Goal: Task Accomplishment & Management: Manage account settings

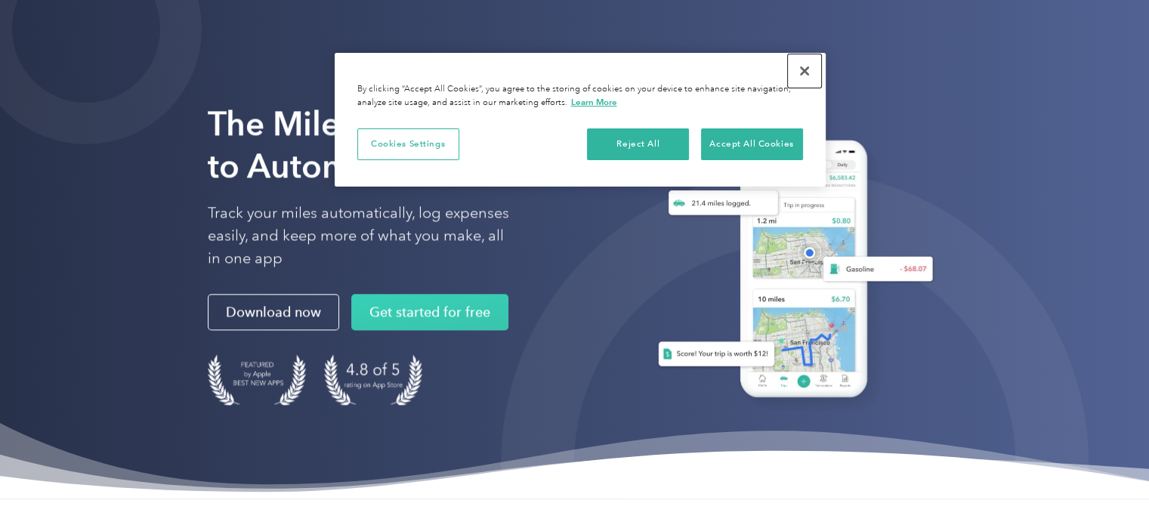
click at [796, 69] on button "Close" at bounding box center [804, 70] width 33 height 33
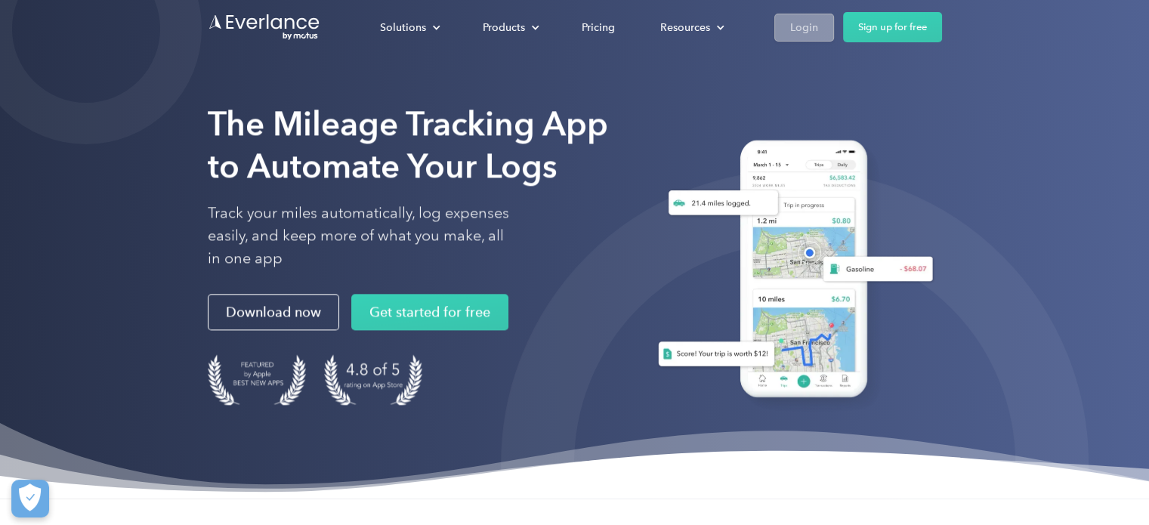
click at [807, 29] on div "Login" at bounding box center [804, 27] width 28 height 19
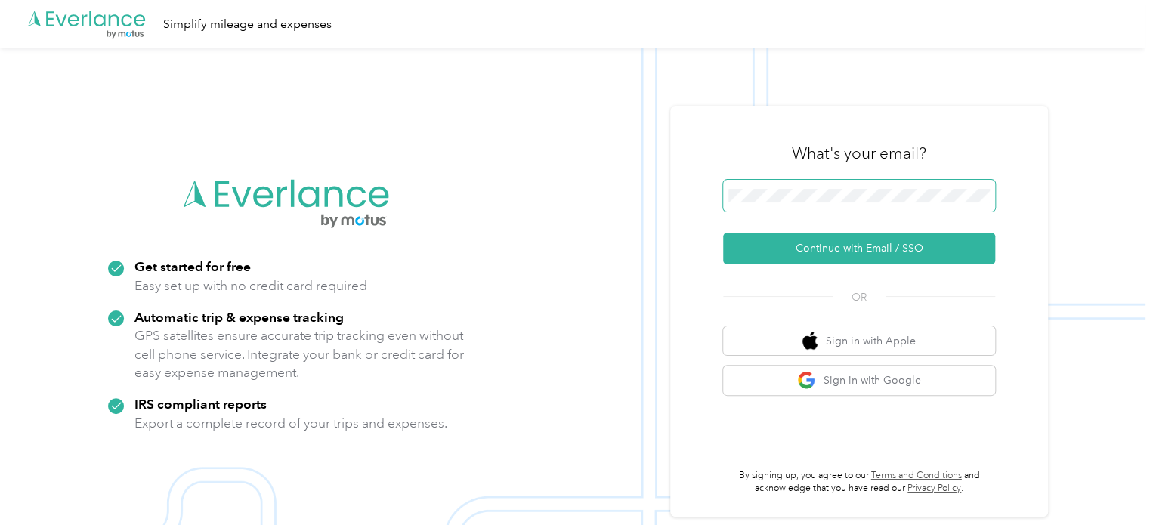
click at [860, 204] on span at bounding box center [859, 196] width 272 height 32
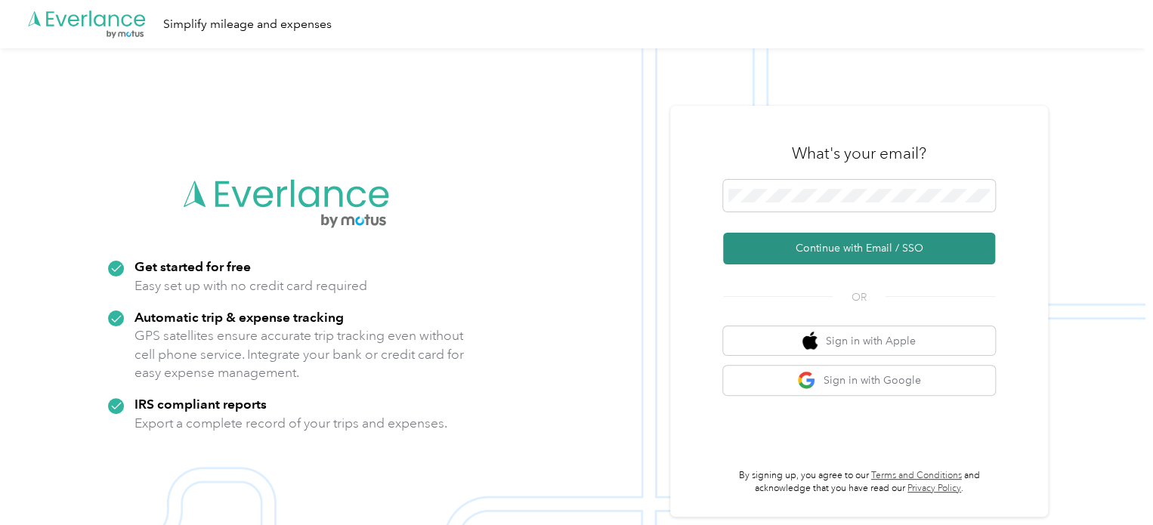
click at [826, 253] on button "Continue with Email / SSO" at bounding box center [859, 249] width 272 height 32
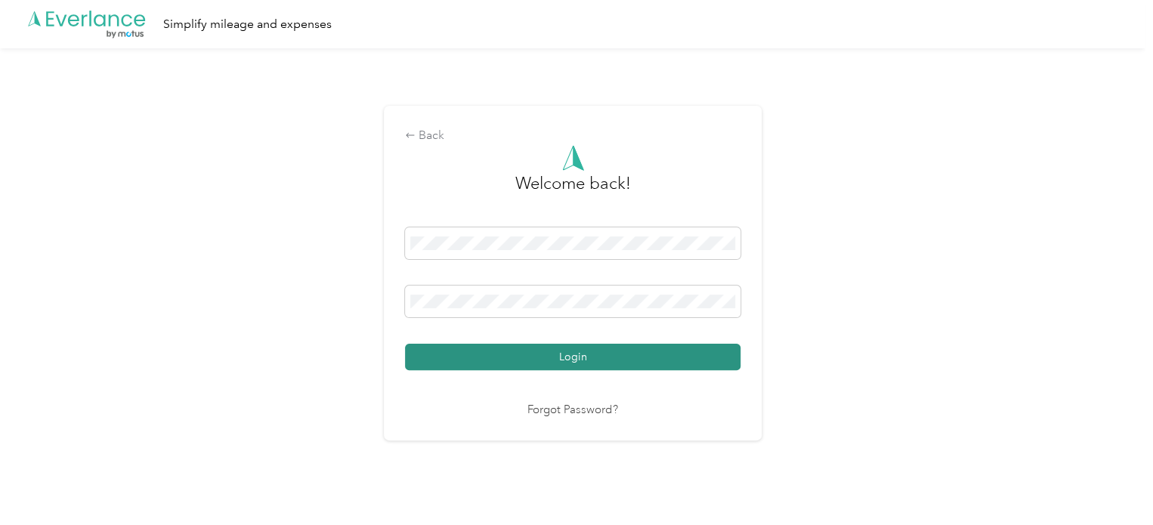
click at [405, 344] on button "Login" at bounding box center [572, 357] width 335 height 26
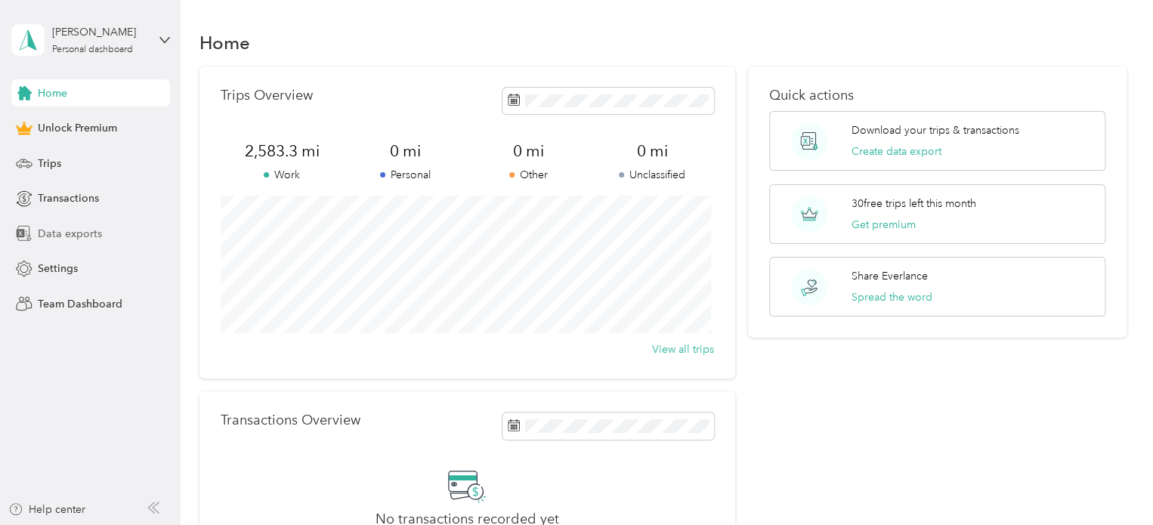
click at [73, 229] on span "Data exports" at bounding box center [70, 234] width 64 height 16
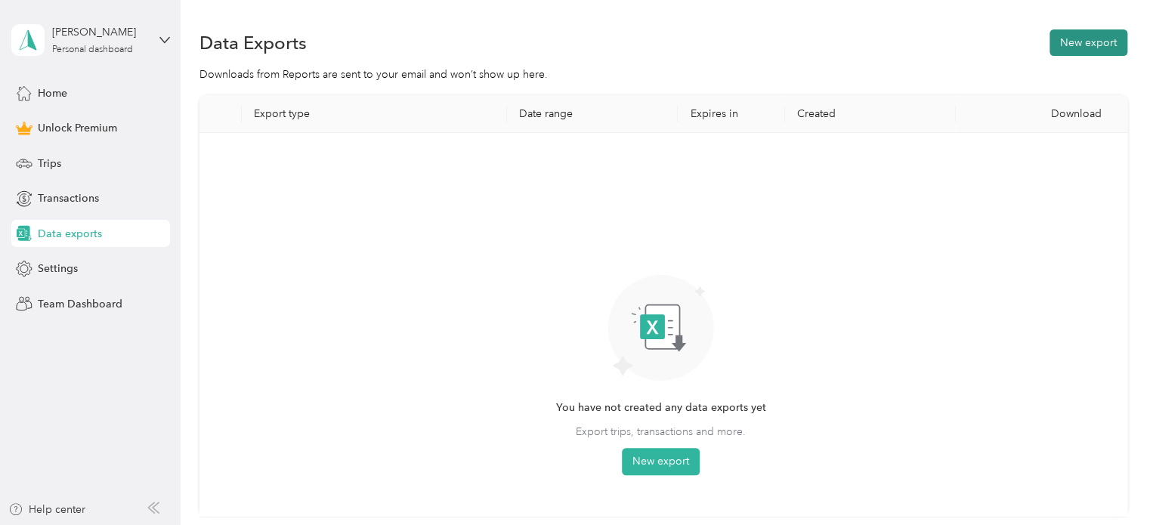
click at [1068, 42] on button "New export" at bounding box center [1088, 42] width 78 height 26
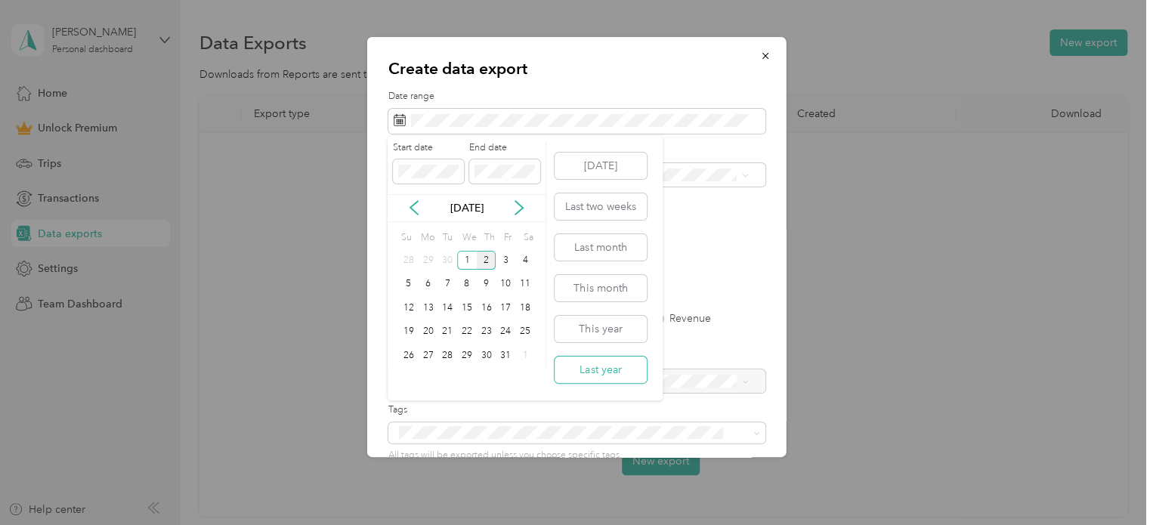
click at [629, 365] on button "Last year" at bounding box center [601, 370] width 92 height 26
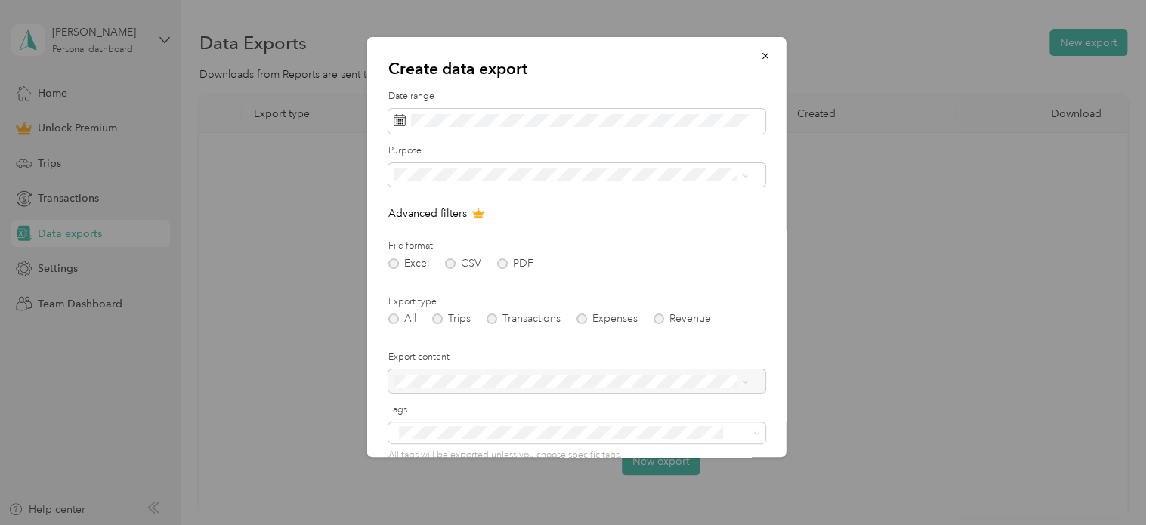
click at [502, 264] on div "Excel CSV PDF" at bounding box center [576, 263] width 377 height 11
click at [503, 262] on div "Excel CSV PDF" at bounding box center [576, 263] width 377 height 11
click at [505, 262] on div "Excel CSV PDF" at bounding box center [576, 263] width 377 height 11
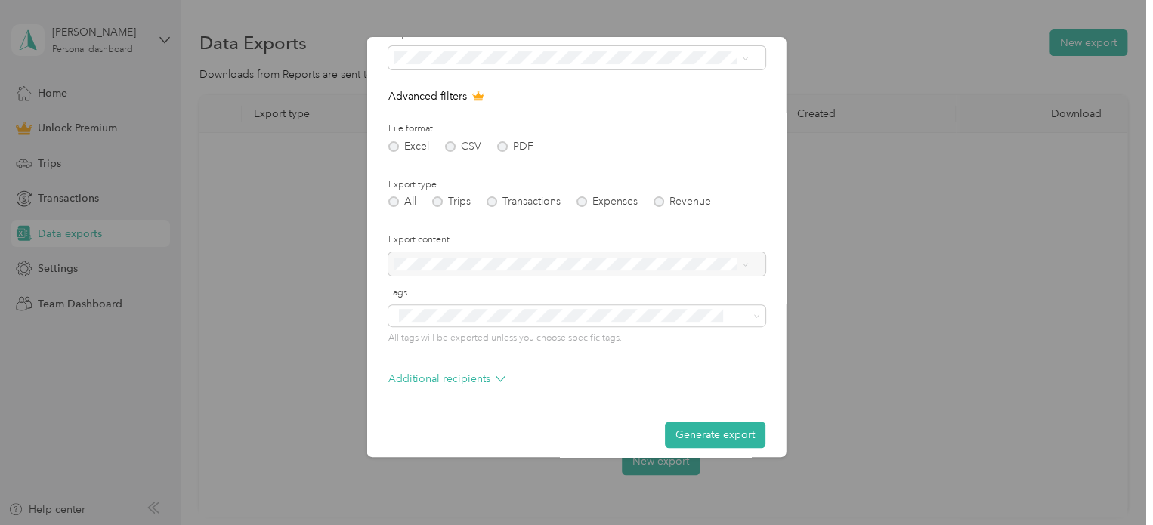
scroll to position [129, 0]
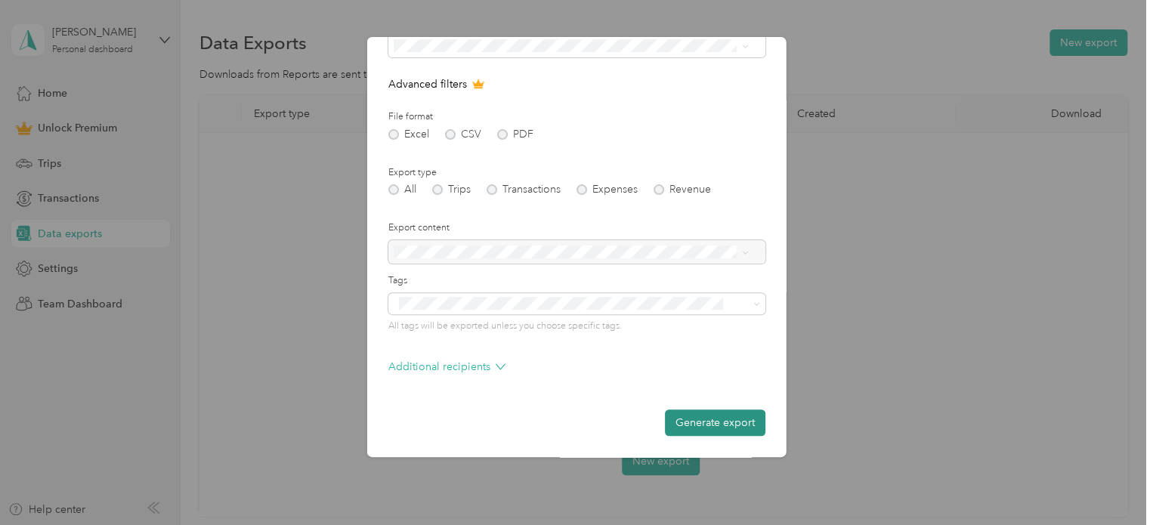
click at [703, 421] on button "Generate export" at bounding box center [715, 423] width 100 height 26
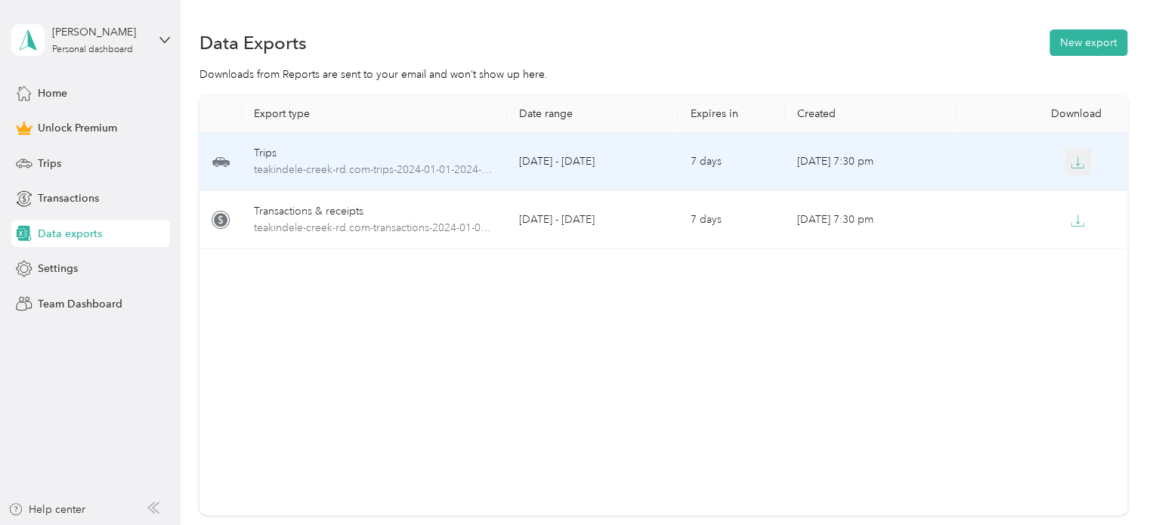
click at [1071, 158] on icon "button" at bounding box center [1078, 163] width 14 height 14
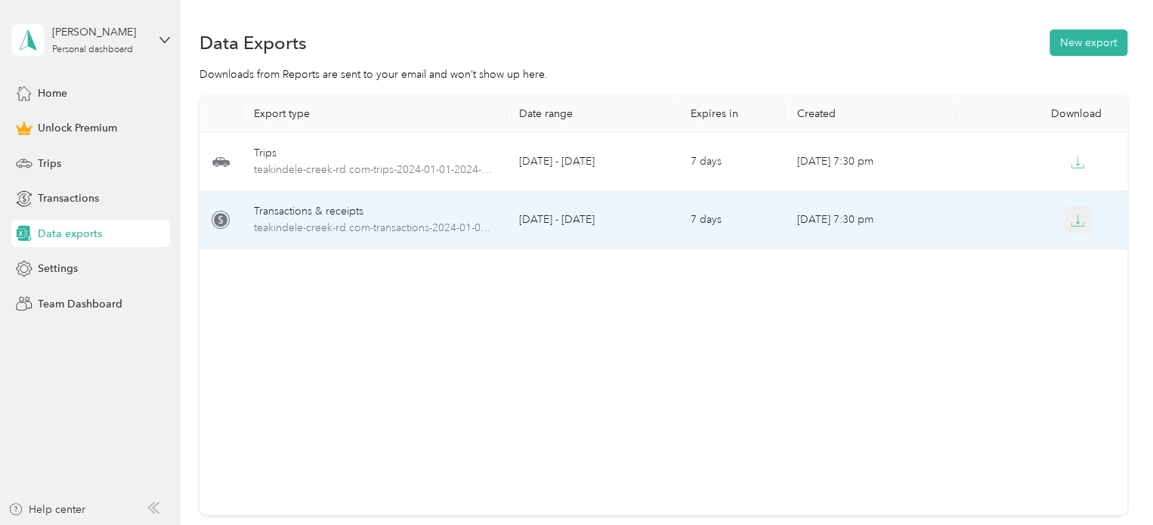
click at [1079, 223] on icon "button" at bounding box center [1078, 221] width 14 height 14
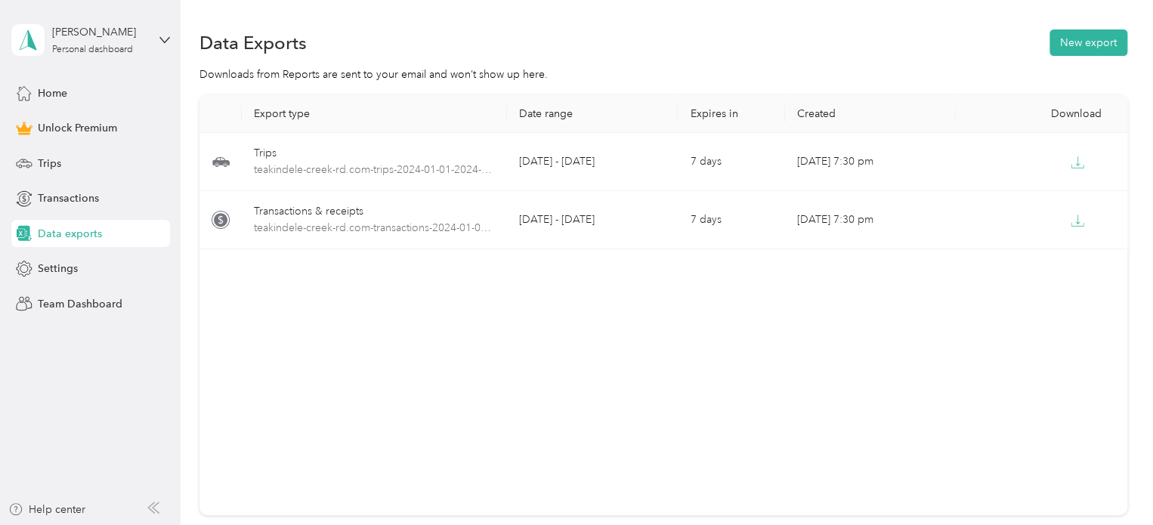
click at [153, 40] on div "[PERSON_NAME] Personal dashboard" at bounding box center [90, 40] width 159 height 53
click at [105, 132] on div "You’re signed in as [EMAIL_ADDRESS][DOMAIN_NAME] Log out" at bounding box center [170, 105] width 318 height 85
